Goal: Find specific page/section: Find specific page/section

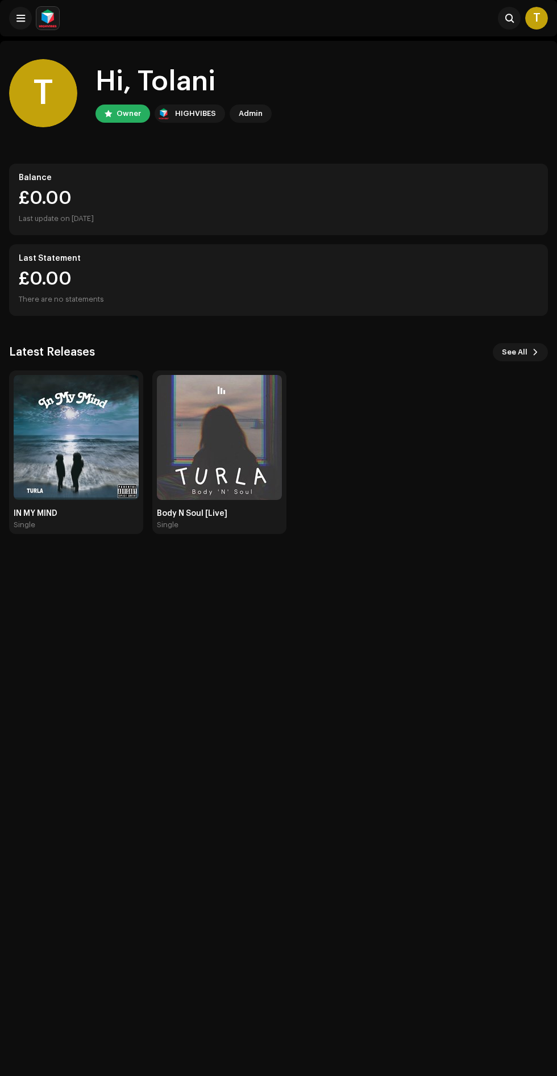
click at [68, 449] on img at bounding box center [76, 437] width 125 height 125
click at [57, 492] on img at bounding box center [76, 437] width 125 height 125
click at [40, 495] on img at bounding box center [76, 437] width 125 height 125
click at [18, 465] on img at bounding box center [76, 437] width 125 height 125
click at [84, 482] on img at bounding box center [76, 437] width 125 height 125
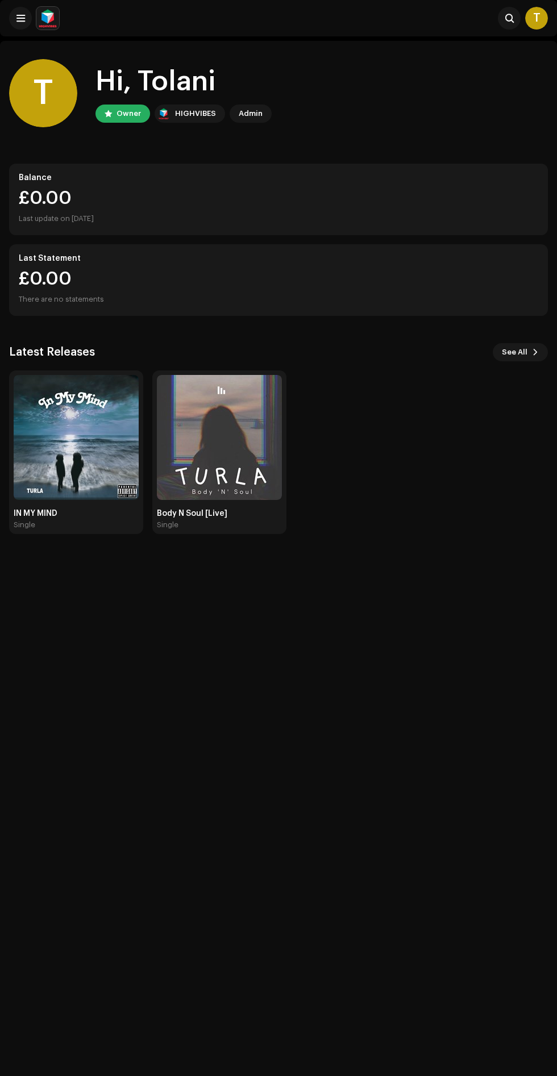
click at [82, 472] on img at bounding box center [76, 437] width 125 height 125
click at [82, 466] on img at bounding box center [76, 437] width 125 height 125
